Goal: Task Accomplishment & Management: Manage account settings

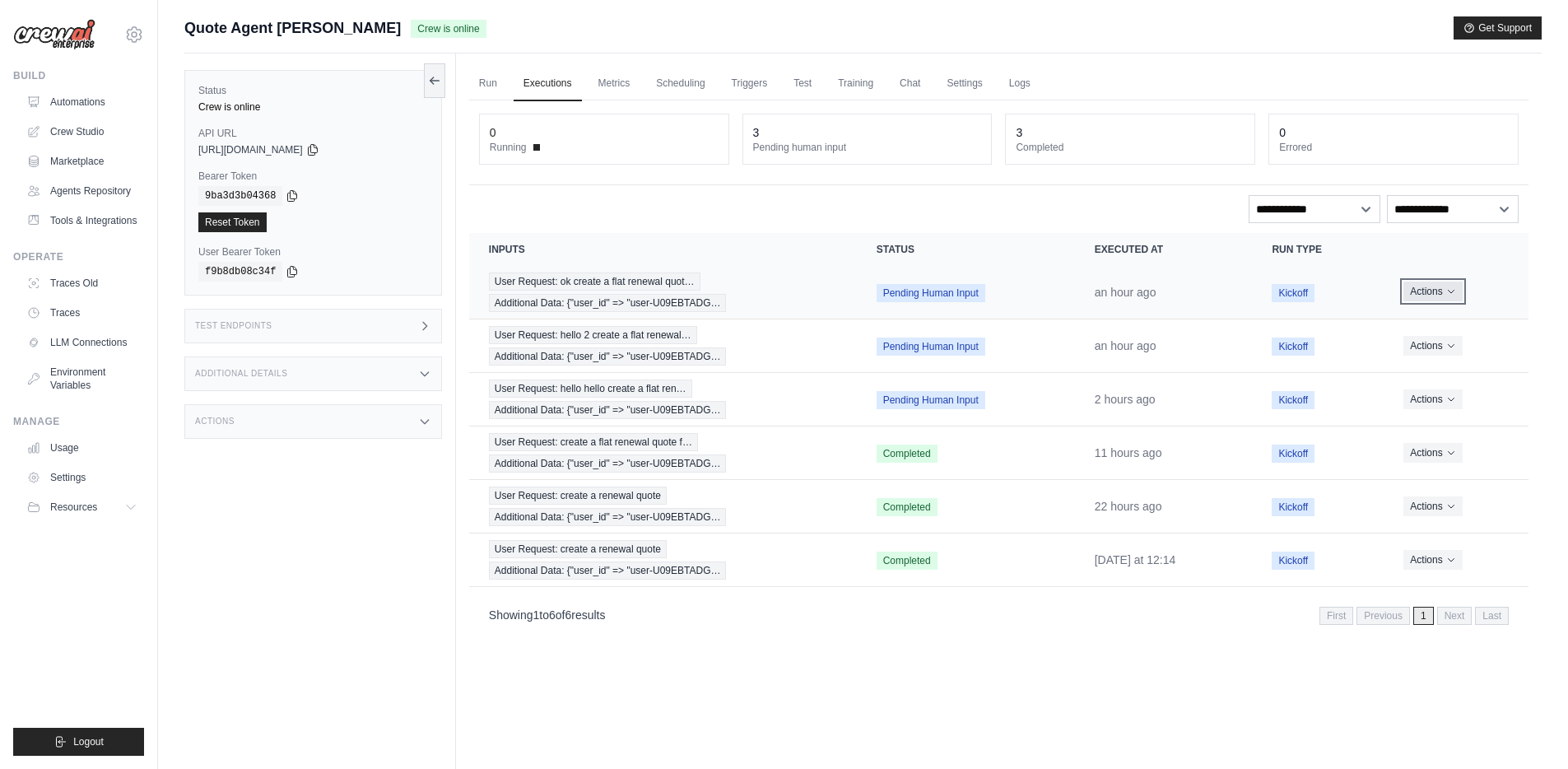
click at [1456, 287] on icon "Actions for execution" at bounding box center [1451, 291] width 9 height 9
click at [1442, 349] on button "Delete" at bounding box center [1456, 347] width 105 height 27
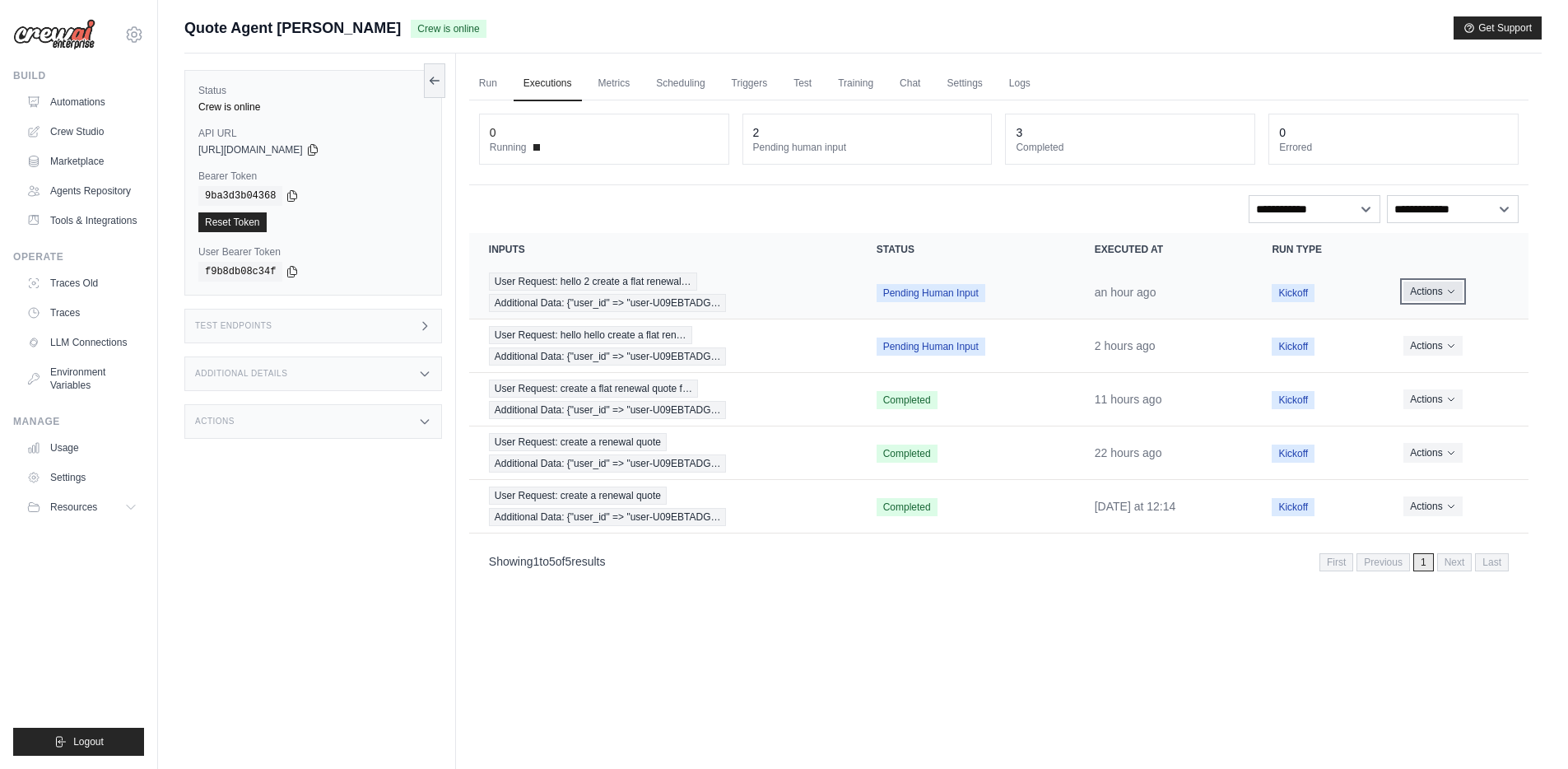
click at [1459, 292] on button "Actions" at bounding box center [1433, 291] width 59 height 20
click at [1429, 350] on button "Delete" at bounding box center [1456, 347] width 105 height 27
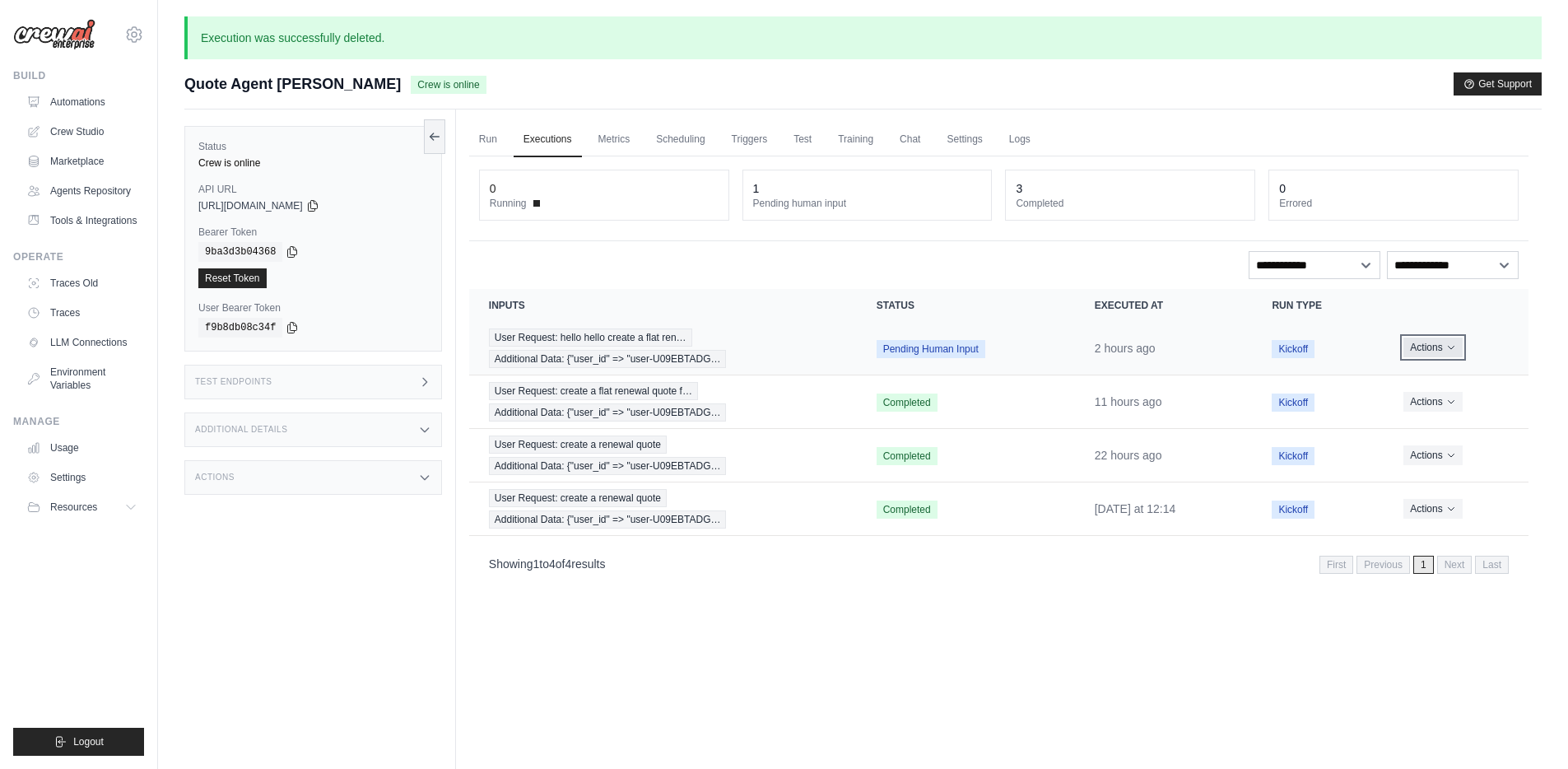
click at [1441, 352] on button "Actions" at bounding box center [1433, 347] width 59 height 20
click at [1426, 398] on button "Delete" at bounding box center [1456, 403] width 105 height 27
